Goal: Task Accomplishment & Management: Use online tool/utility

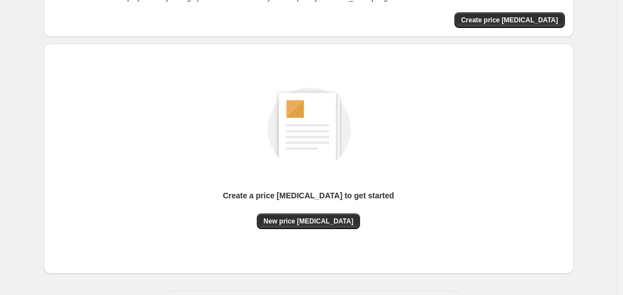
scroll to position [123, 0]
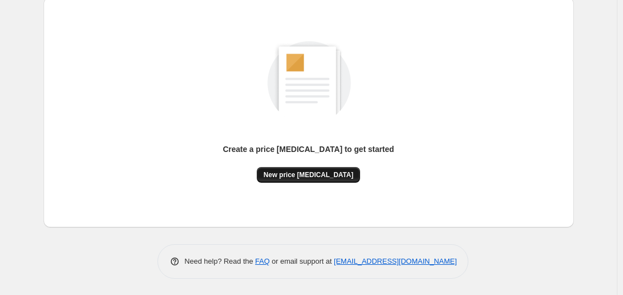
click at [291, 172] on span "New price [MEDICAL_DATA]" at bounding box center [309, 174] width 90 height 9
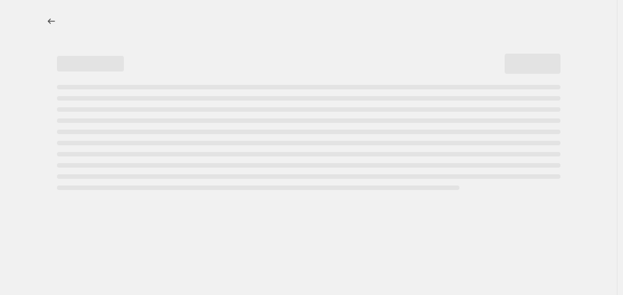
select select "percentage"
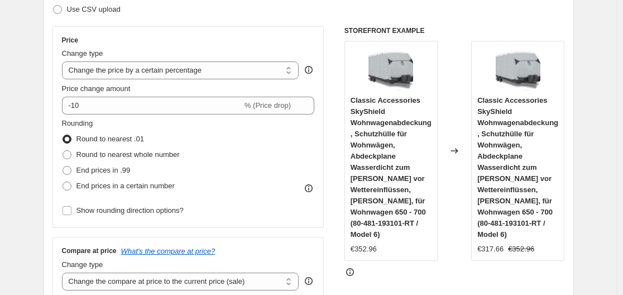
scroll to position [183, 0]
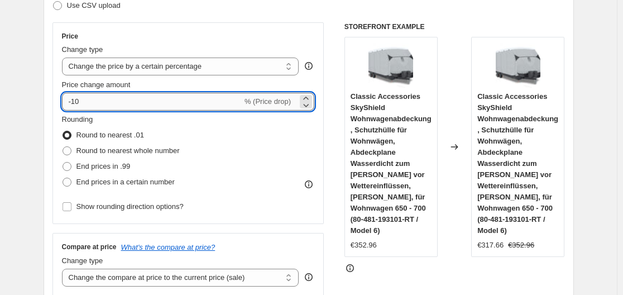
click at [213, 102] on input "-10" at bounding box center [152, 102] width 180 height 18
type input "-1"
type input "-35"
click at [54, 90] on div "Step 2. Select how the prices should change Use bulk price change rules Set pro…" at bounding box center [309, 133] width 531 height 392
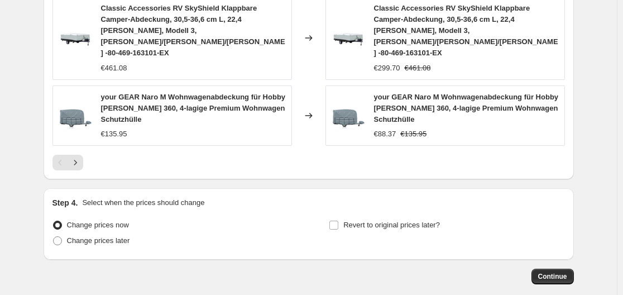
scroll to position [918, 0]
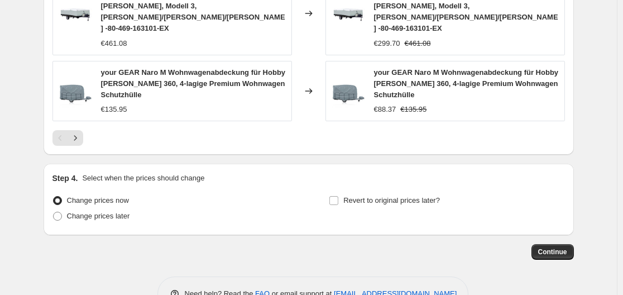
click at [478, 67] on div "your GEAR Naro M Wohnwagenabdeckung für Hobby [PERSON_NAME] 360, 4-lagige Premi…" at bounding box center [466, 84] width 185 height 34
click at [545, 247] on span "Continue" at bounding box center [552, 251] width 29 height 9
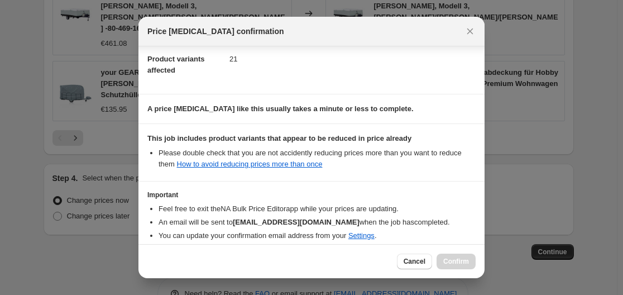
scroll to position [175, 0]
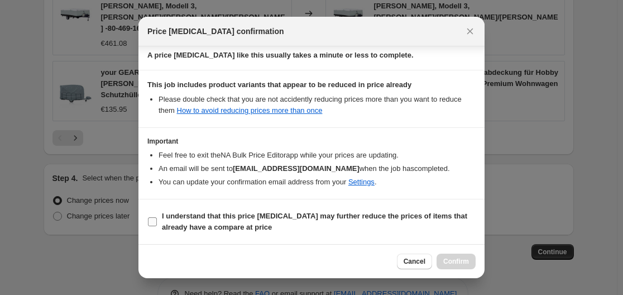
click at [152, 223] on input "I understand that this price [MEDICAL_DATA] may further reduce the prices of it…" at bounding box center [152, 221] width 9 height 9
checkbox input "true"
click at [456, 256] on button "Confirm" at bounding box center [456, 262] width 39 height 16
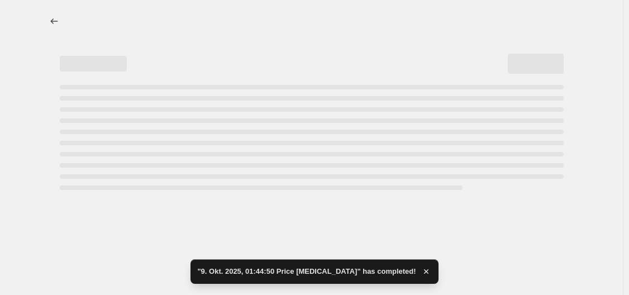
select select "percentage"
